Goal: Find specific page/section: Find specific page/section

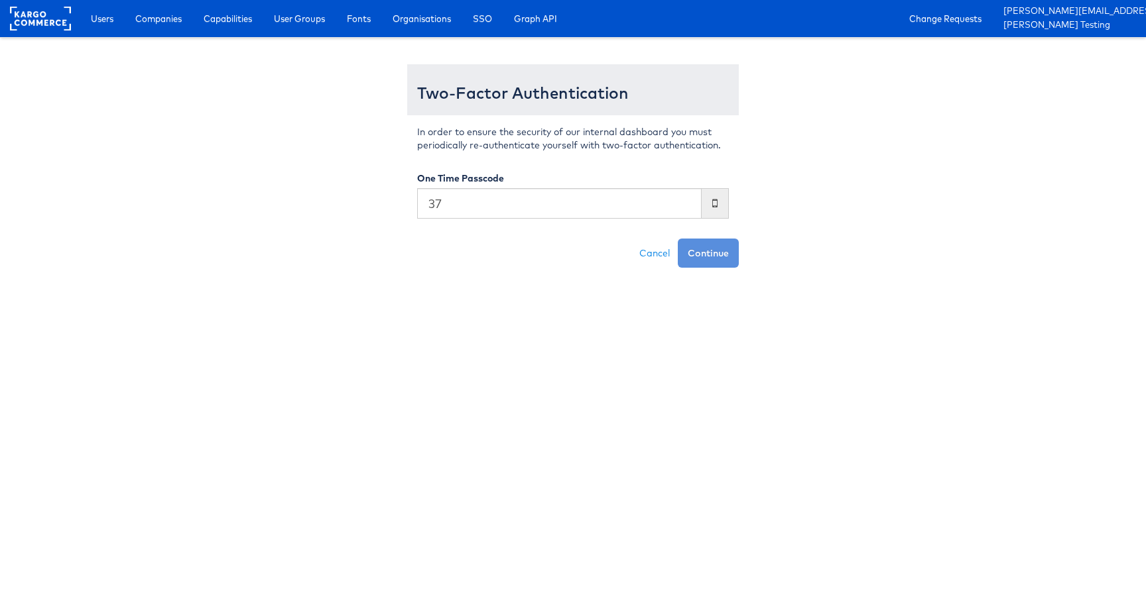
type input "3"
type input "197562"
click at [678, 239] on button "Continue" at bounding box center [708, 253] width 61 height 29
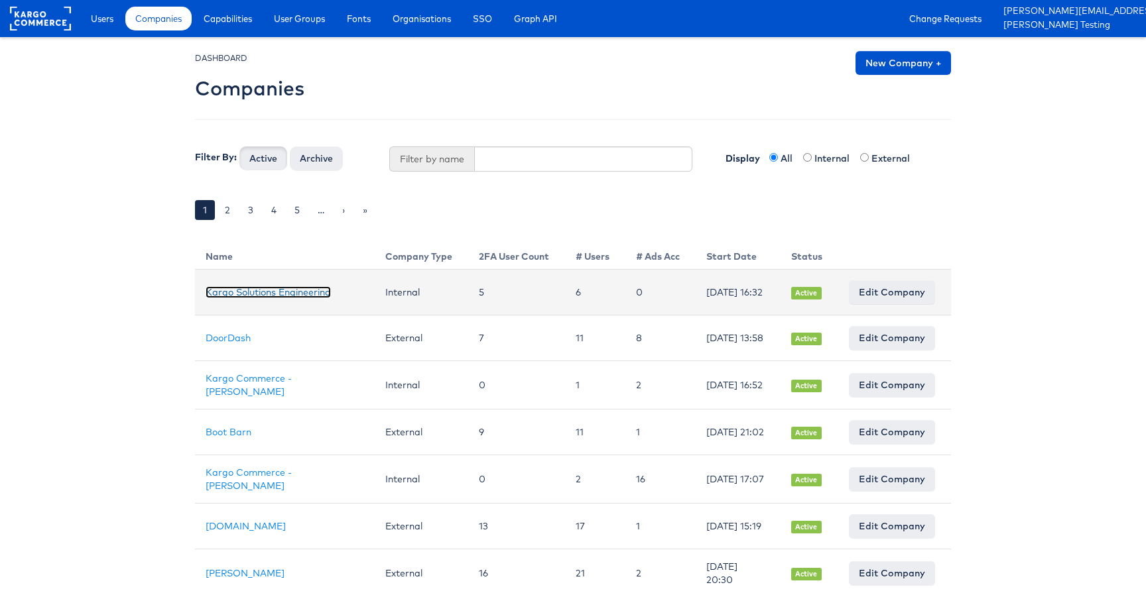
click at [229, 286] on link "Kargo Solutions Engineering" at bounding box center [268, 292] width 125 height 12
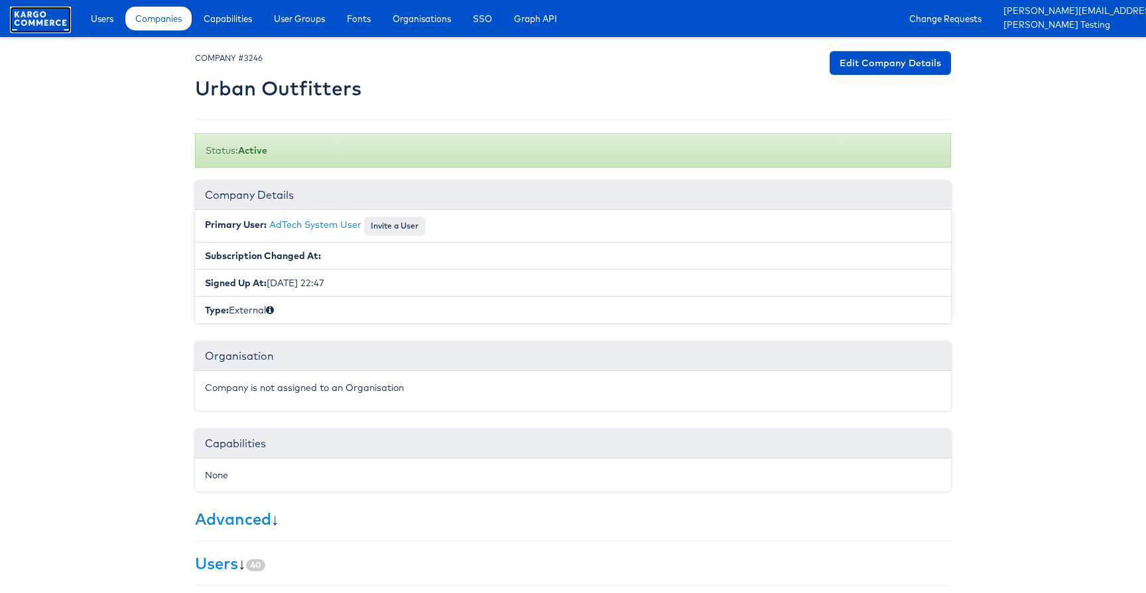
click at [50, 11] on rect at bounding box center [40, 19] width 61 height 24
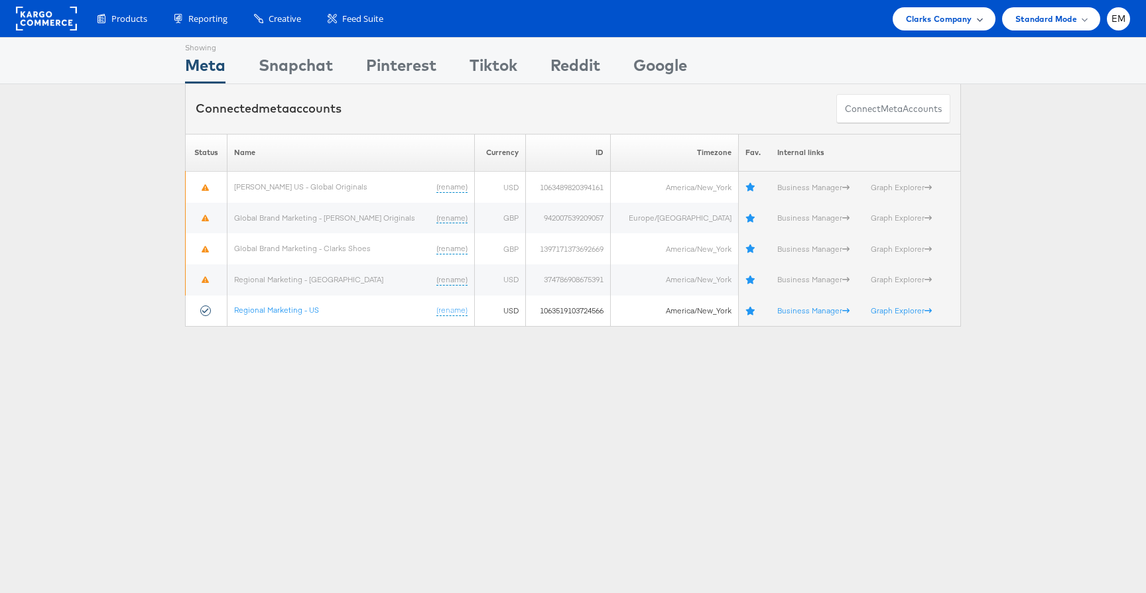
click at [938, 20] on span "Clarks Company" at bounding box center [939, 19] width 66 height 14
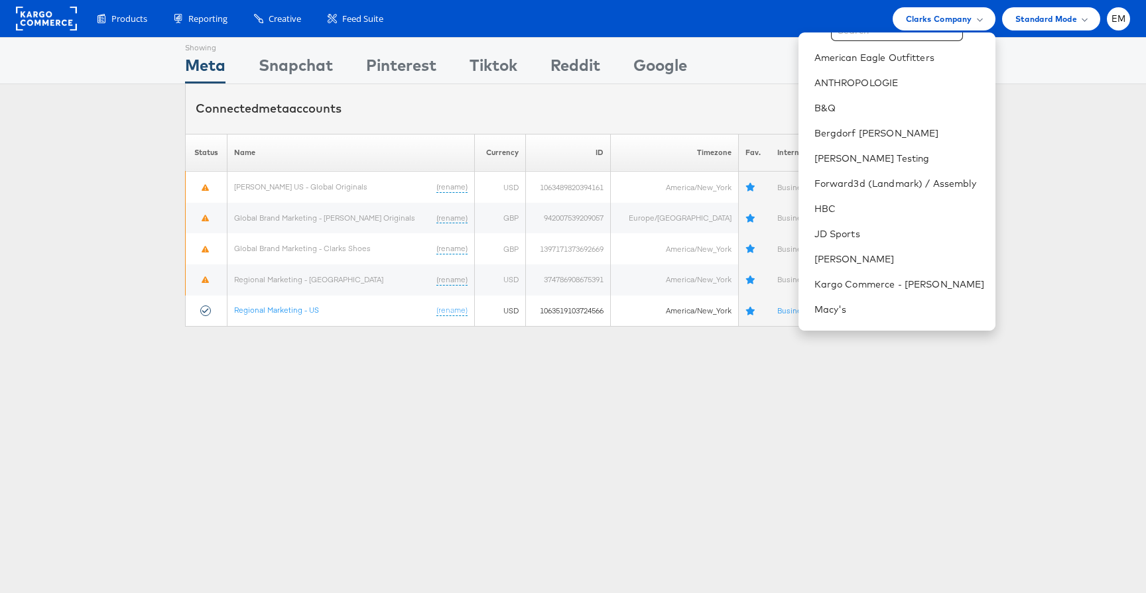
scroll to position [29, 0]
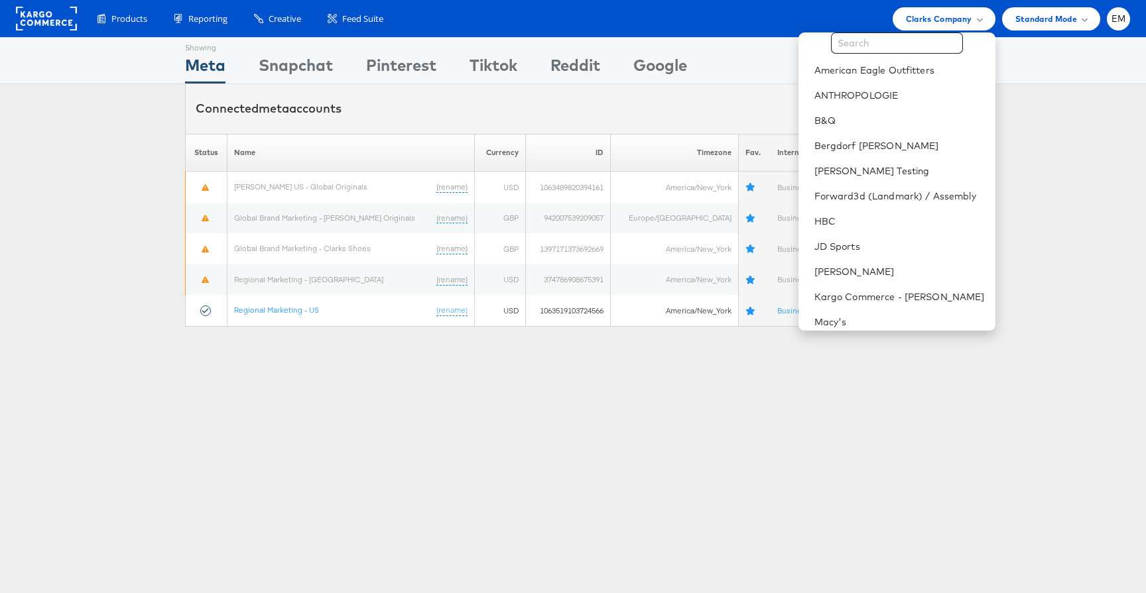
click at [117, 204] on div "Please Wait Loading Accounts .... Status Name Currency ID Timezone Fav. Interna…" at bounding box center [573, 231] width 1146 height 194
